Goal: Task Accomplishment & Management: Use online tool/utility

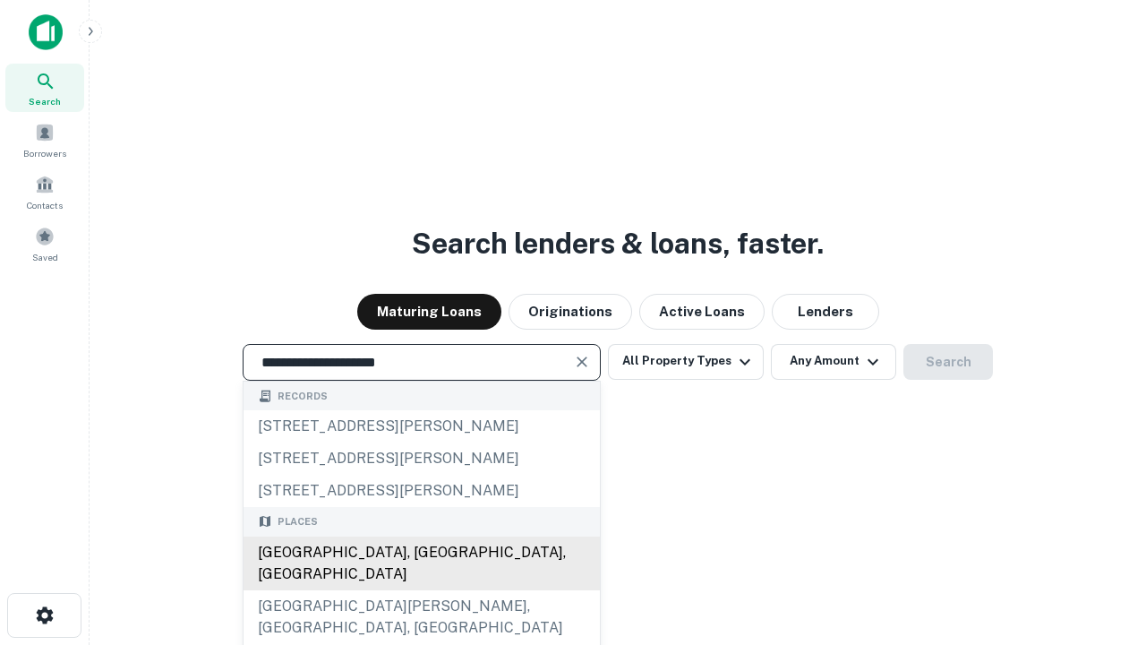
click at [421, 590] on div "Santa Monica, CA, USA" at bounding box center [422, 563] width 356 height 54
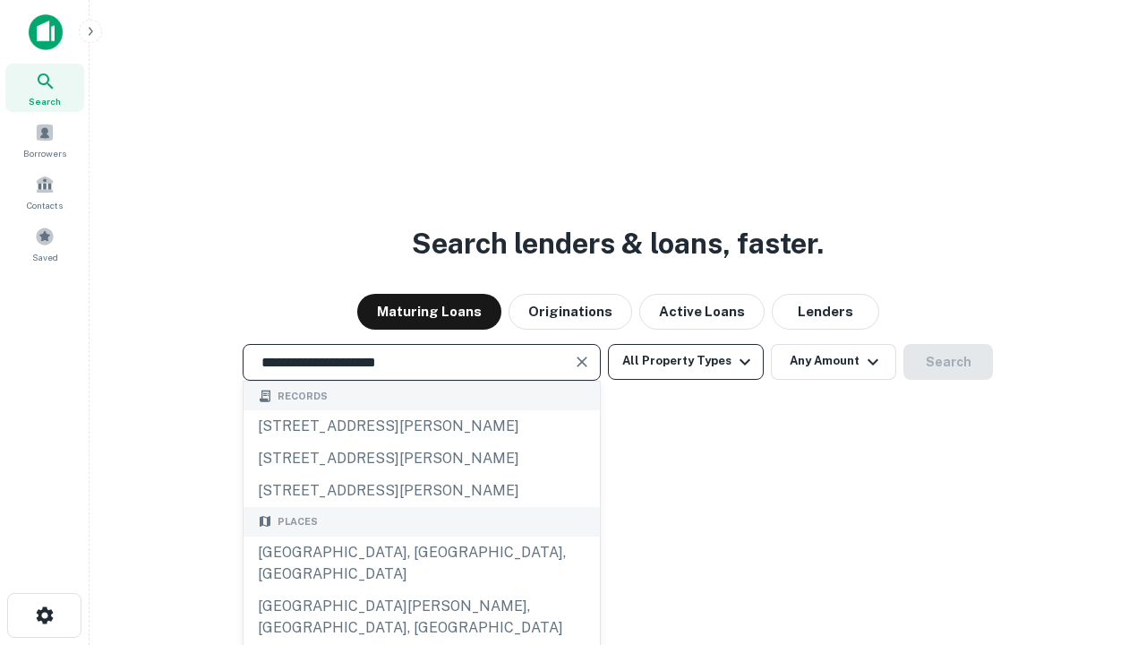
click at [686, 361] on button "All Property Types" at bounding box center [686, 362] width 156 height 36
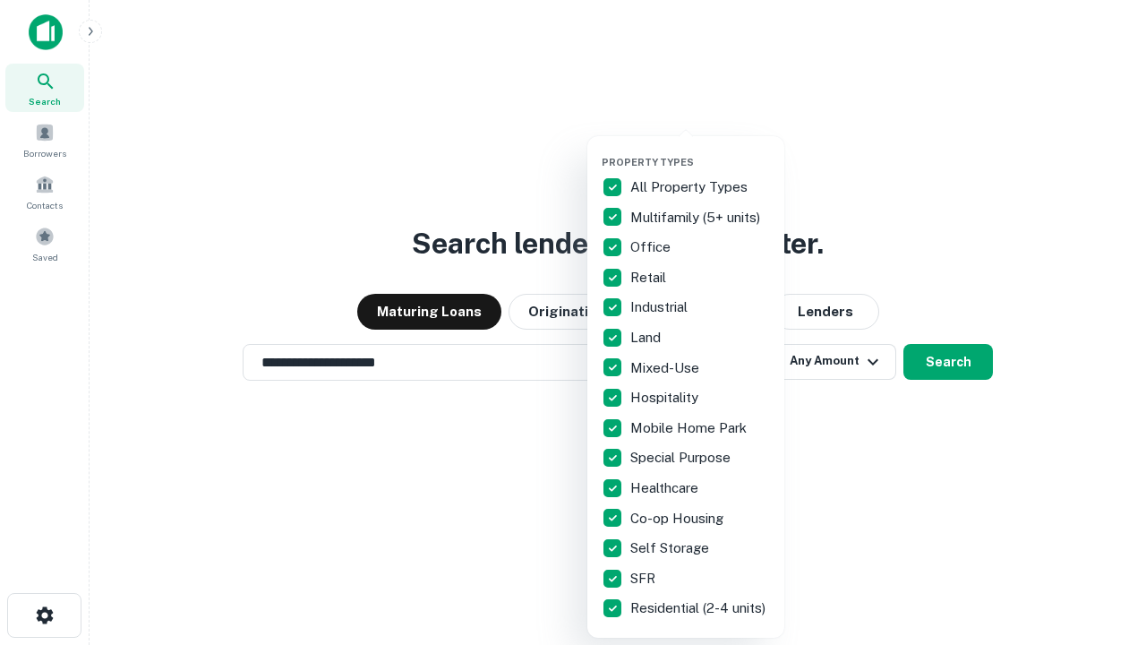
type input "**********"
click at [700, 150] on button "button" at bounding box center [700, 150] width 197 height 1
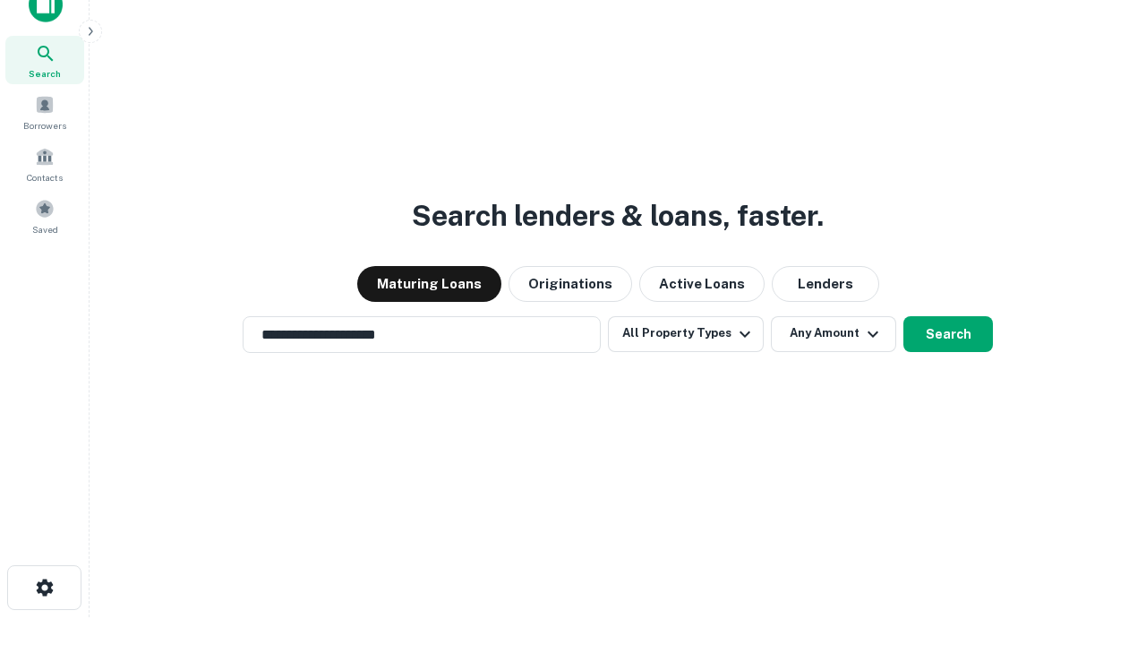
scroll to position [11, 216]
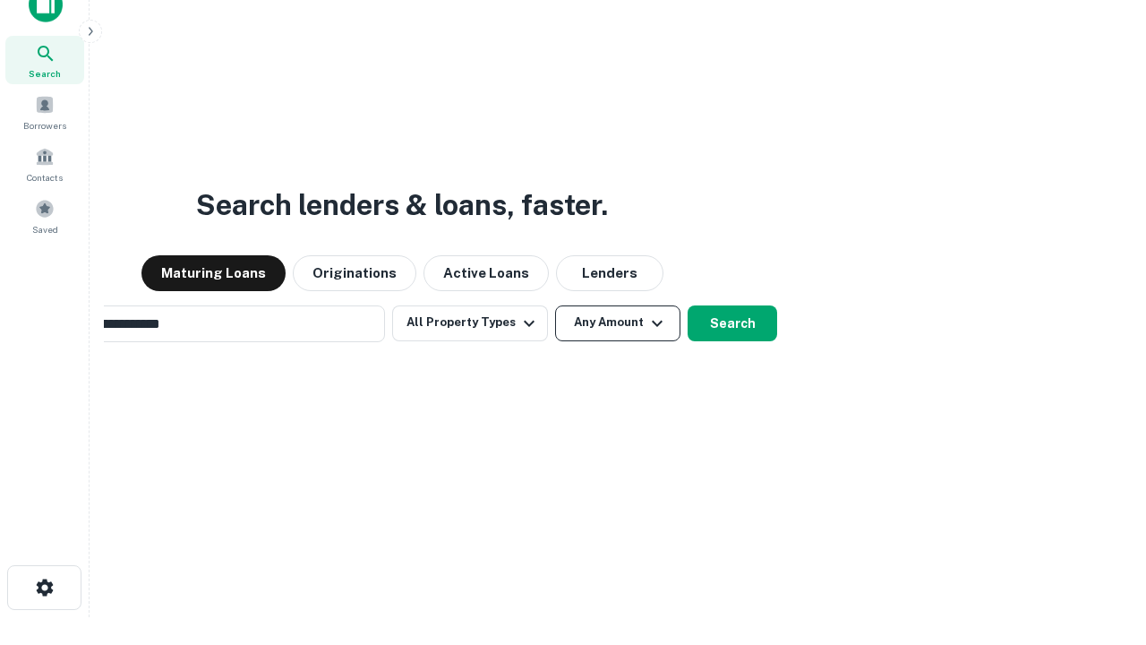
click at [555, 305] on button "Any Amount" at bounding box center [617, 323] width 125 height 36
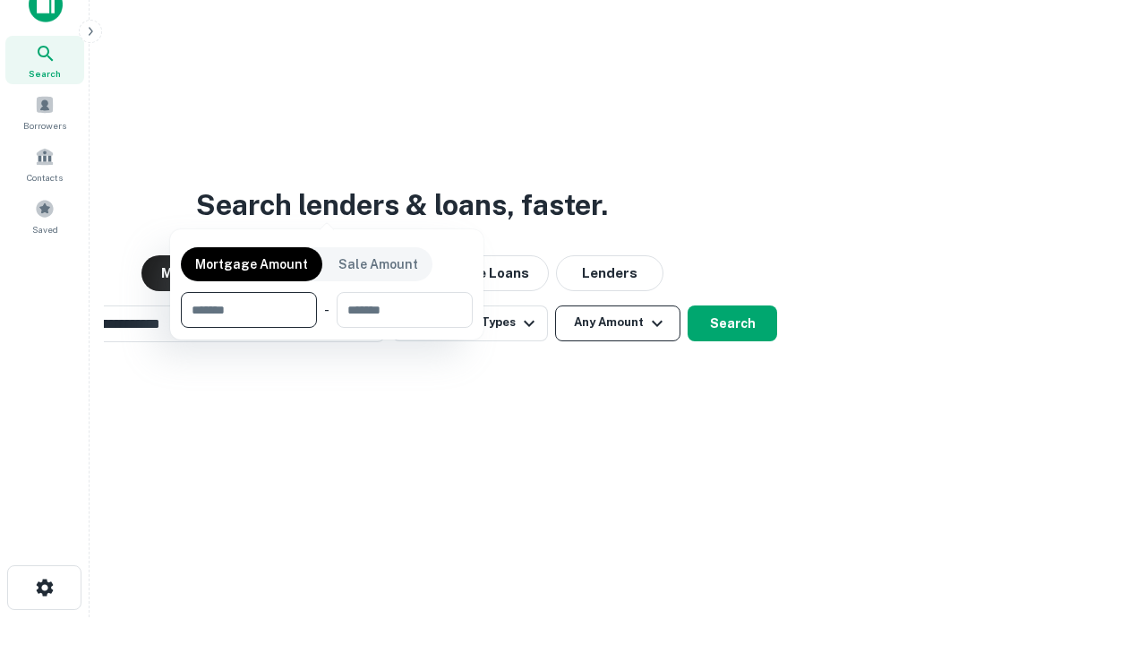
scroll to position [129, 507]
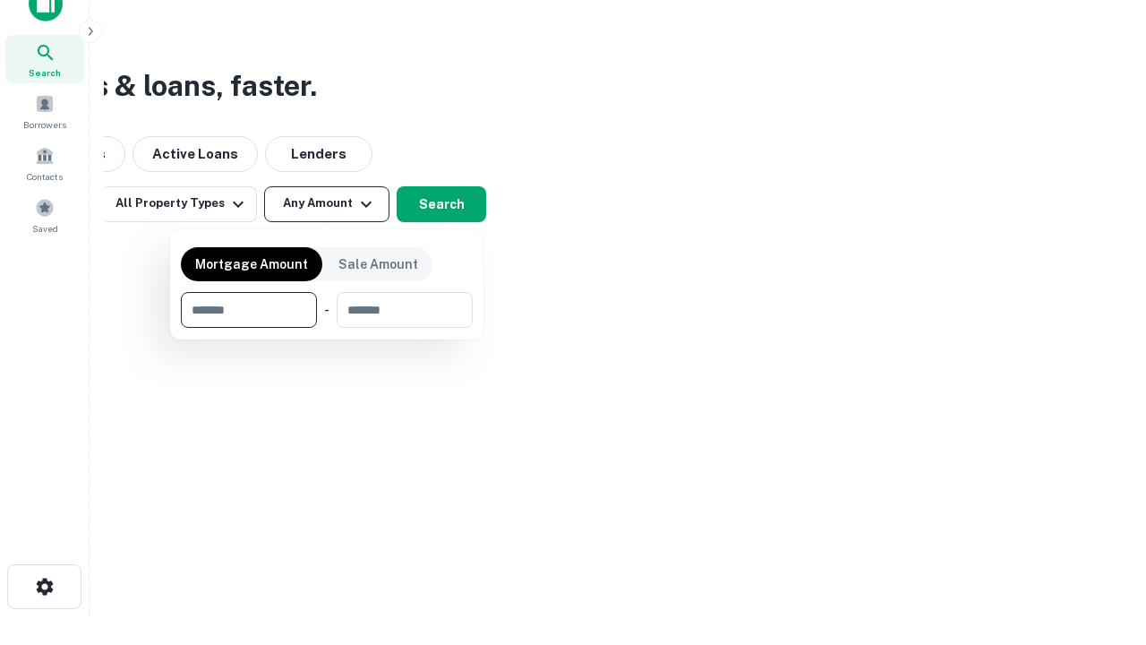
type input "*******"
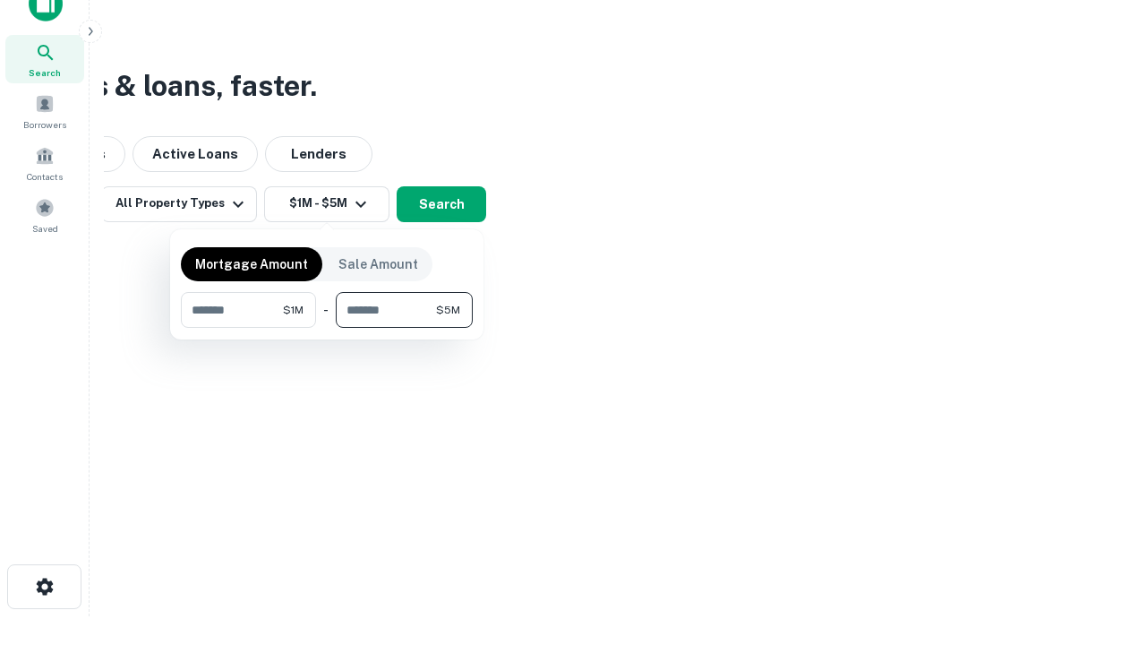
type input "*******"
click at [327, 328] on button "button" at bounding box center [327, 328] width 292 height 1
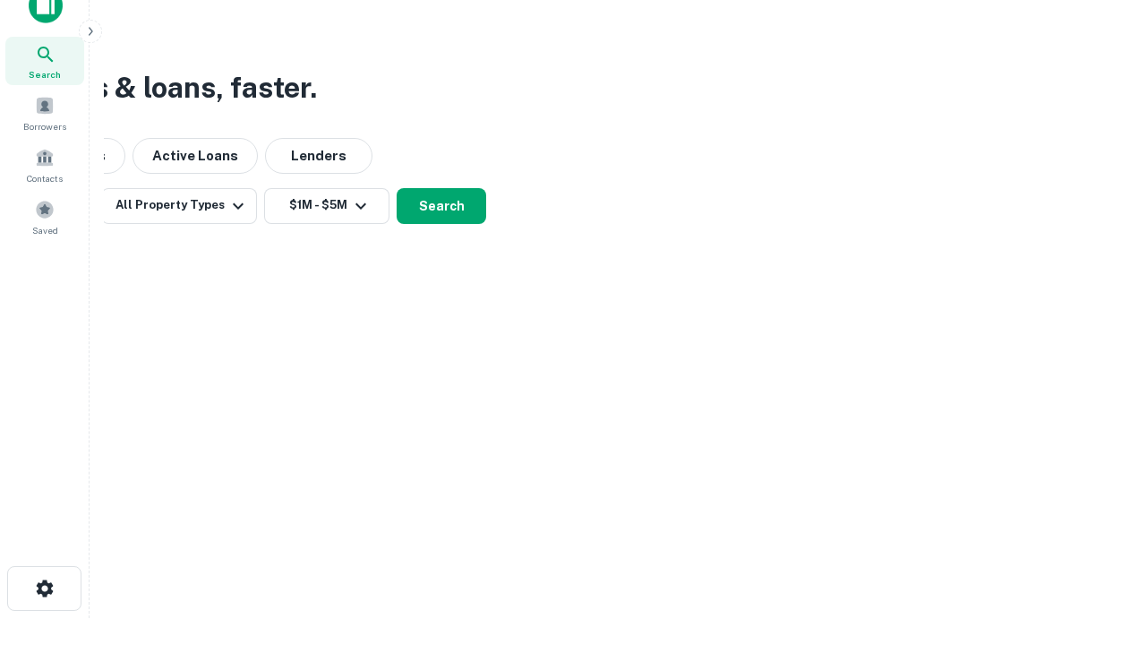
scroll to position [11, 330]
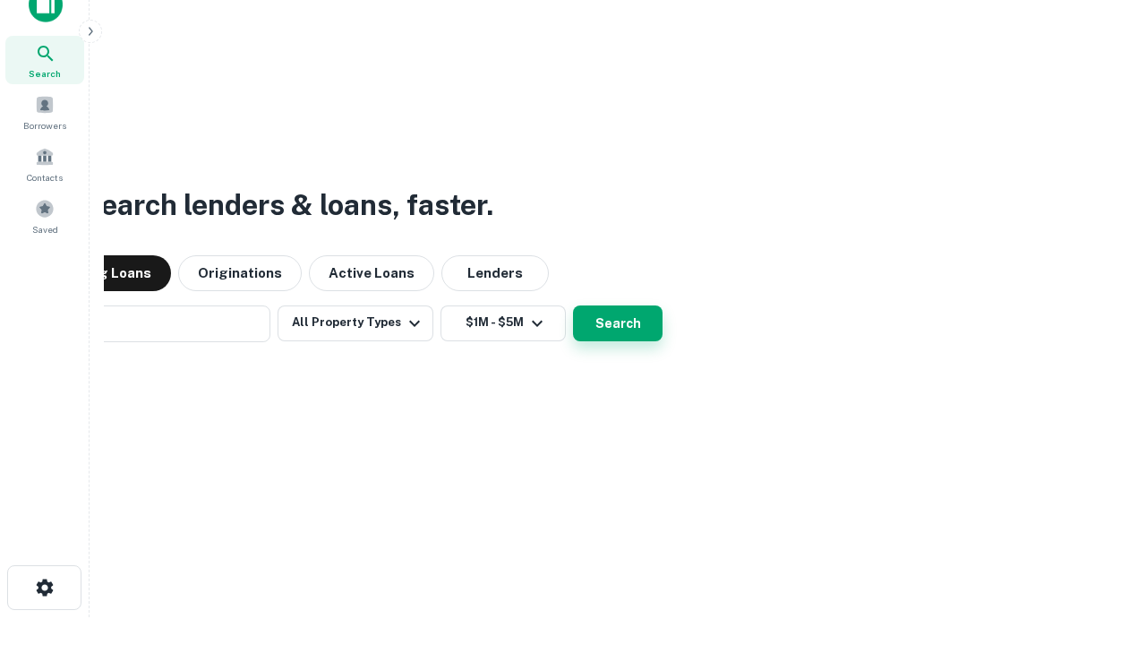
click at [573, 305] on button "Search" at bounding box center [618, 323] width 90 height 36
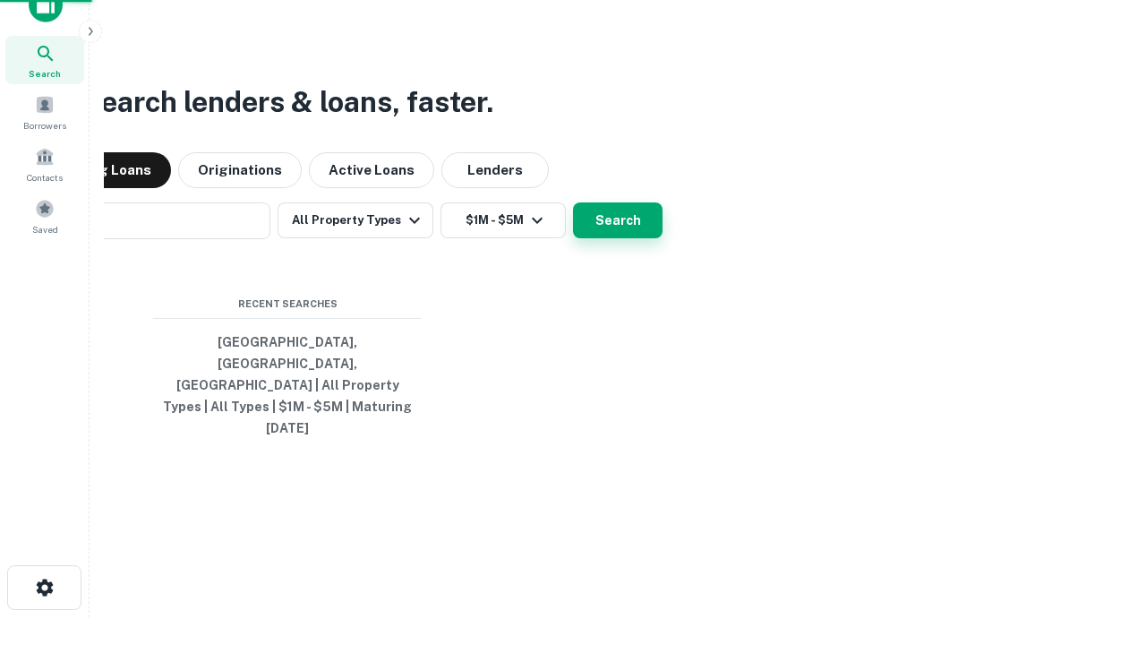
scroll to position [47, 507]
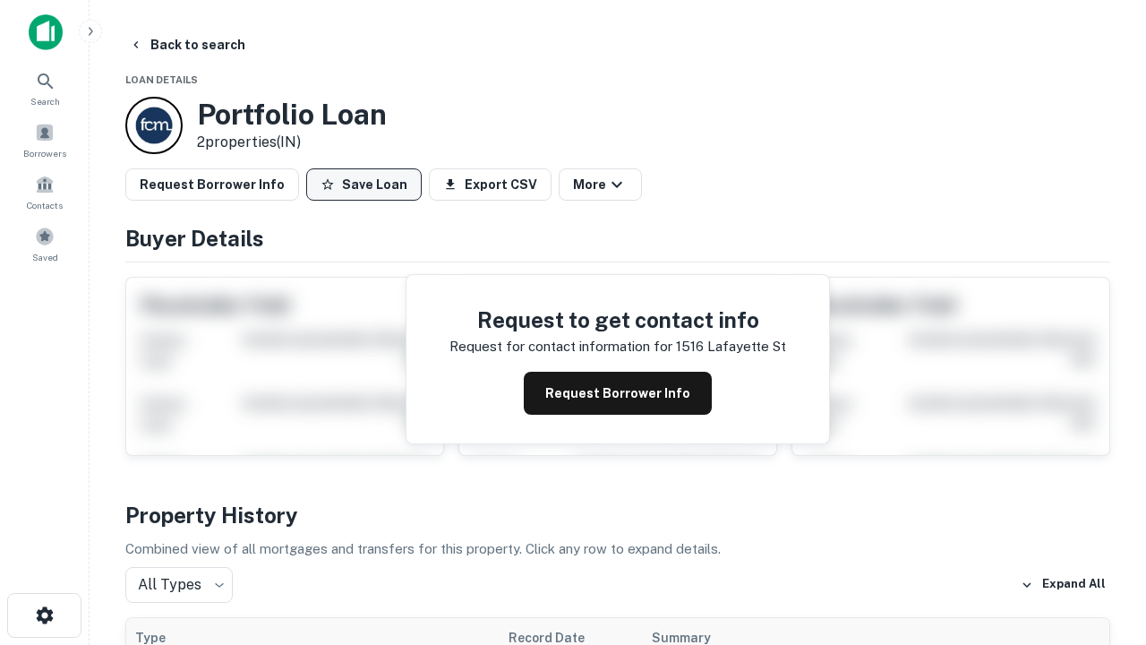
click at [364, 184] on button "Save Loan" at bounding box center [364, 184] width 116 height 32
click at [368, 184] on button "Save Loan" at bounding box center [364, 184] width 116 height 32
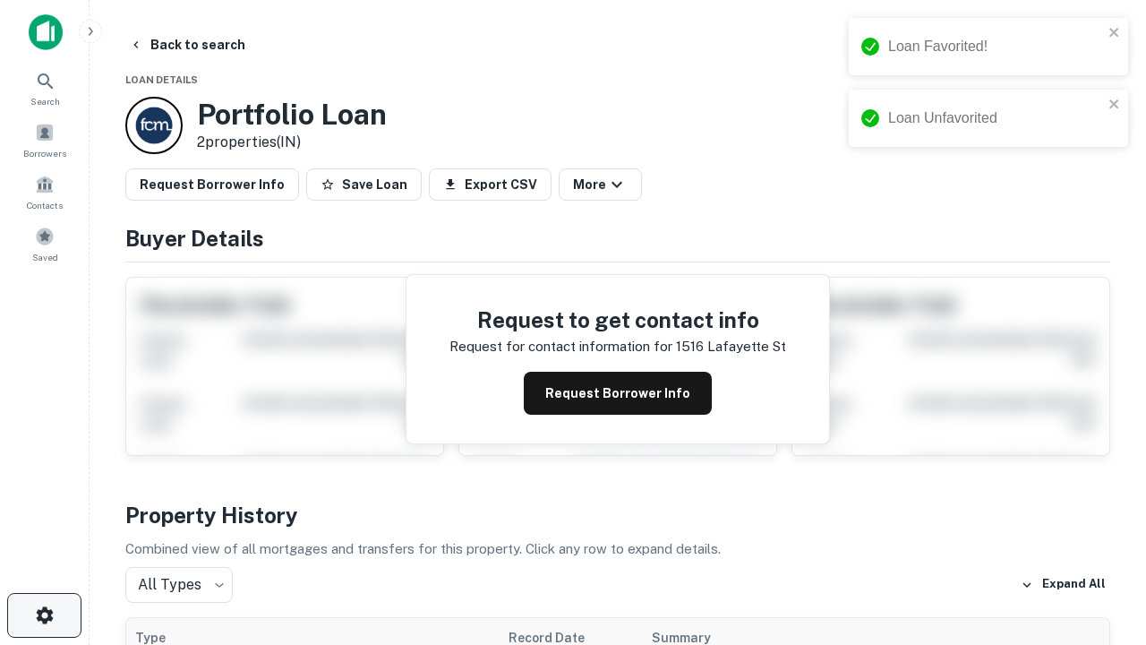
click at [44, 615] on icon "button" at bounding box center [44, 614] width 21 height 21
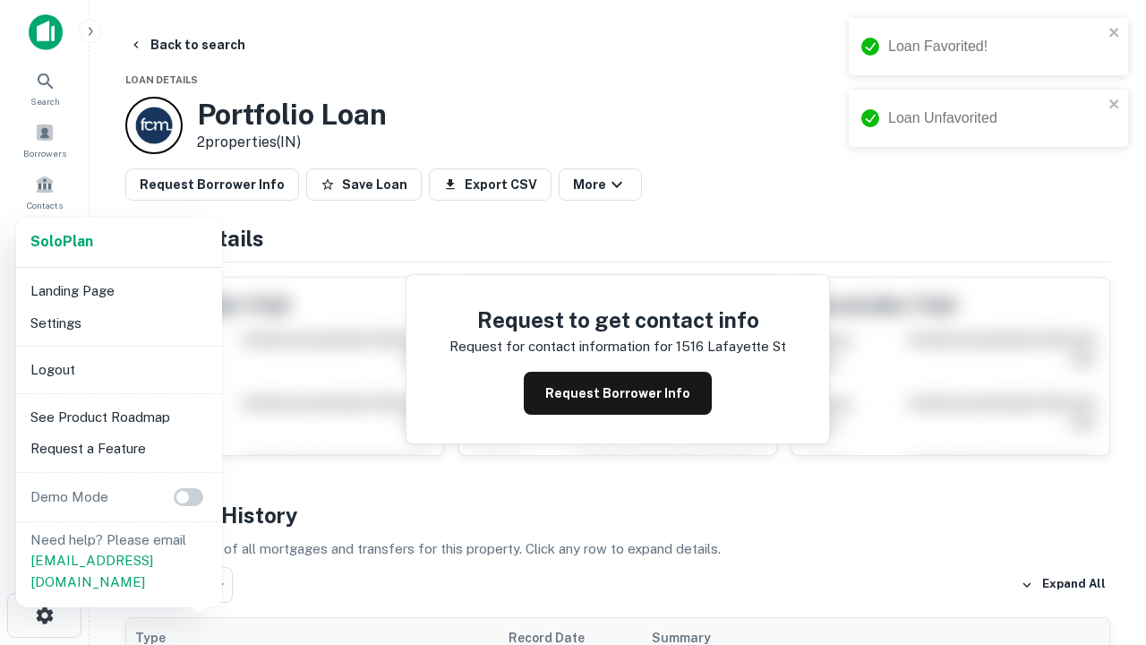
click at [118, 369] on li "Logout" at bounding box center [119, 370] width 192 height 32
